Goal: Task Accomplishment & Management: Manage account settings

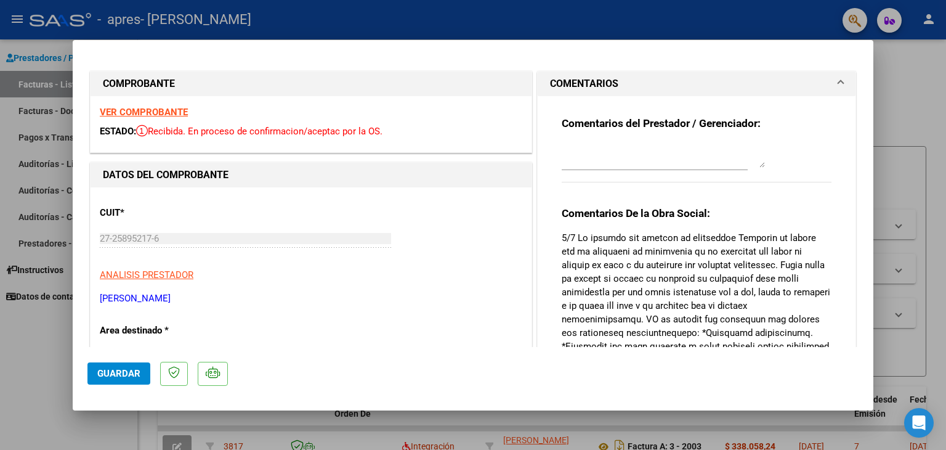
type input "$ 0,00"
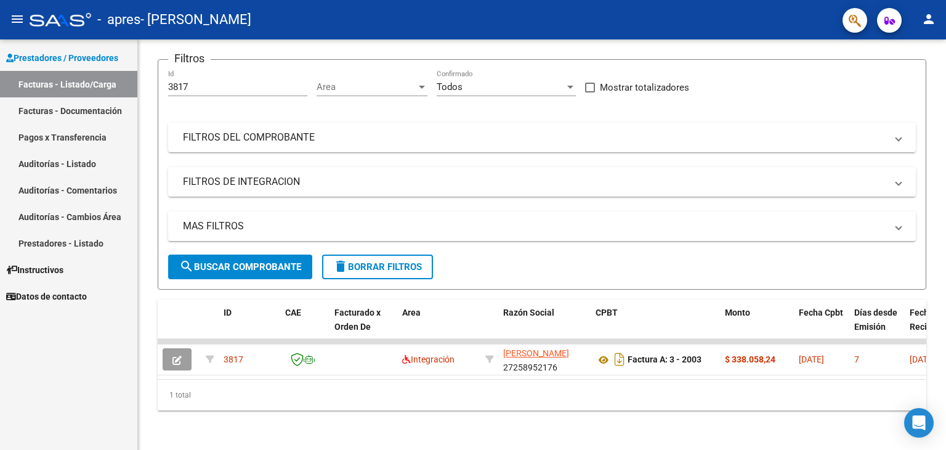
click at [64, 109] on link "Facturas - Documentación" at bounding box center [68, 110] width 137 height 26
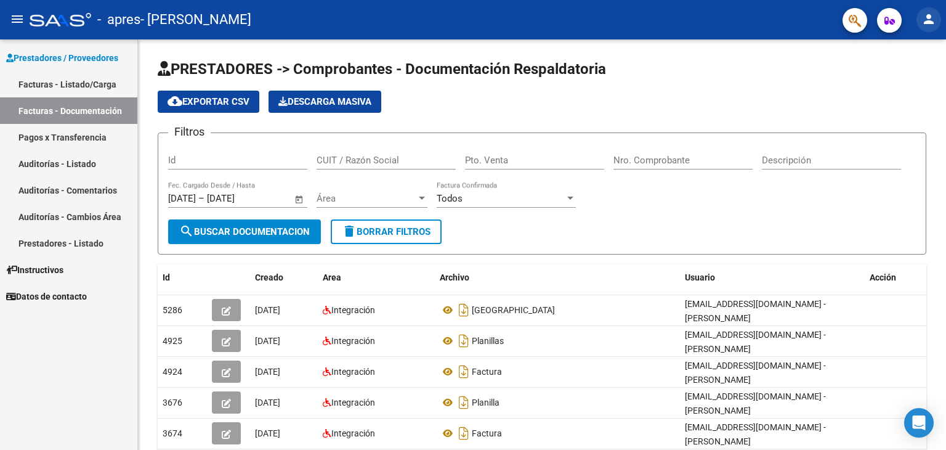
click at [927, 18] on mat-icon "person" at bounding box center [928, 19] width 15 height 15
click at [909, 81] on button "exit_to_app Salir" at bounding box center [903, 82] width 75 height 30
